Goal: Complete application form

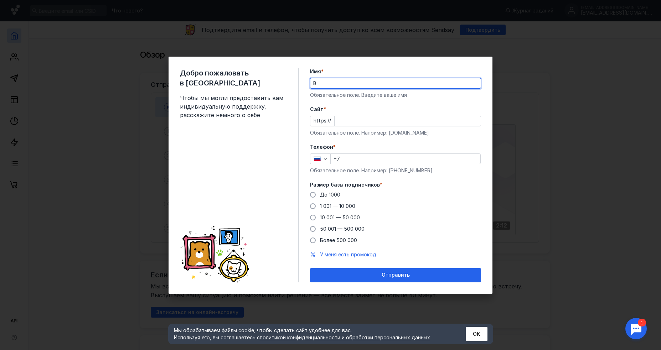
type input "[PERSON_NAME]"
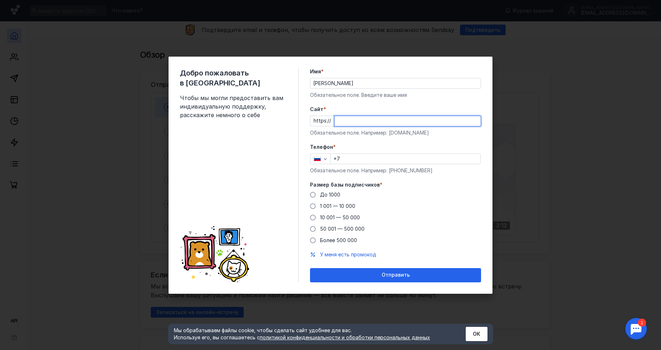
click at [356, 120] on input "Cайт *" at bounding box center [407, 121] width 146 height 10
click at [343, 123] on input "Cайт *" at bounding box center [407, 121] width 146 height 10
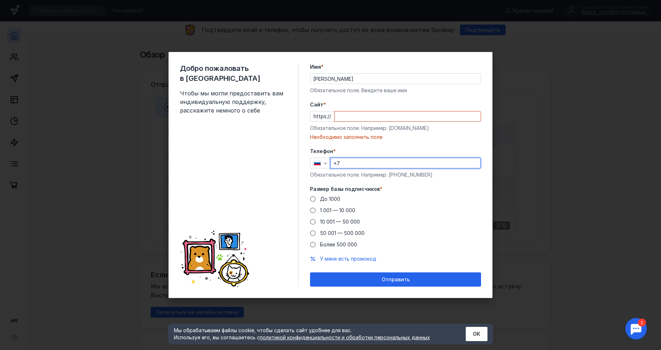
click at [351, 161] on input "+7" at bounding box center [406, 163] width 150 height 10
type input "[PHONE_NUMBER]"
click at [311, 198] on span at bounding box center [313, 199] width 6 height 6
click at [0, 0] on input "До 1000" at bounding box center [0, 0] width 0 height 0
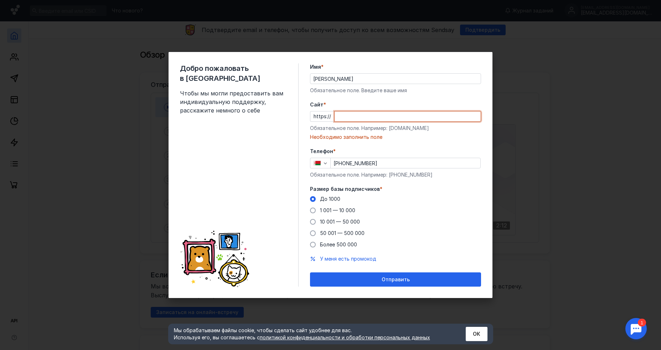
click at [352, 116] on input "Cайт *" at bounding box center [407, 116] width 146 height 10
